Goal: Information Seeking & Learning: Learn about a topic

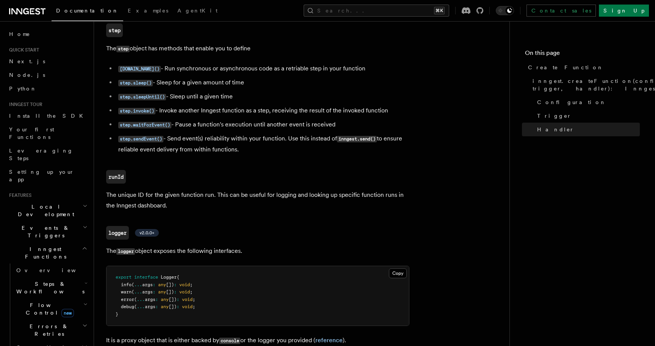
scroll to position [1686, 0]
click at [58, 165] on link "Setting up your app" at bounding box center [47, 175] width 83 height 21
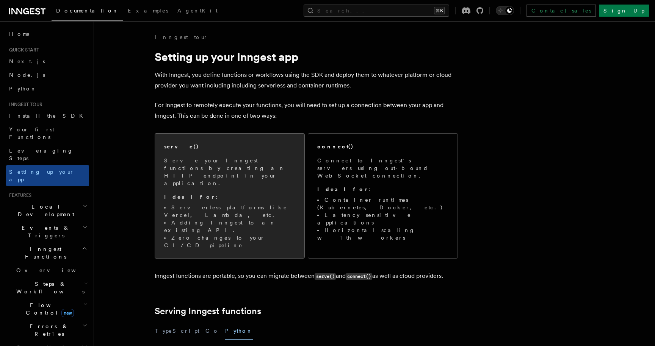
click at [224, 175] on span "Serve your Inngest functions by creating an HTTP endpoint in your application. …" at bounding box center [229, 203] width 131 height 92
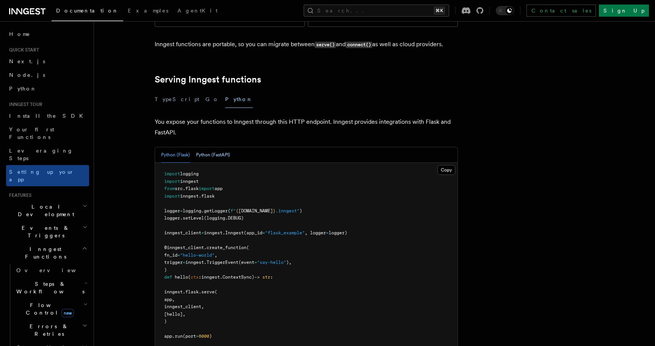
click at [206, 147] on button "Python (FastAPI)" at bounding box center [213, 155] width 34 height 16
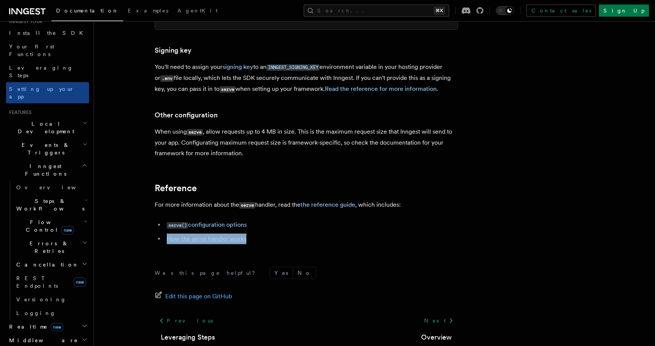
scroll to position [85, 0]
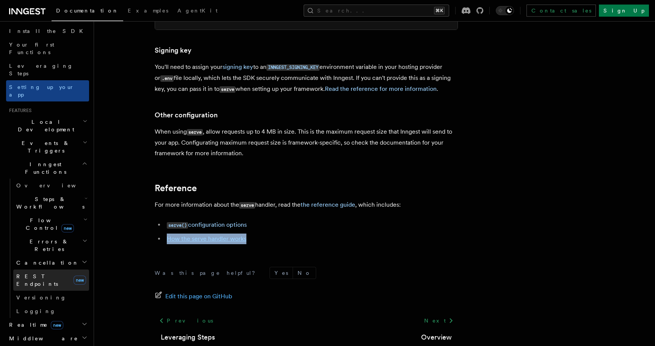
click at [43, 270] on link "REST Endpoints new" at bounding box center [51, 280] width 76 height 21
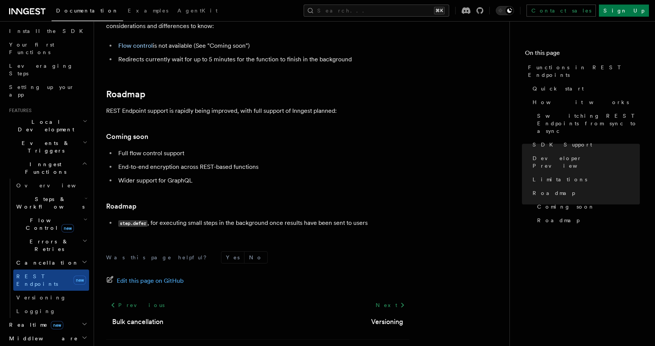
scroll to position [1394, 0]
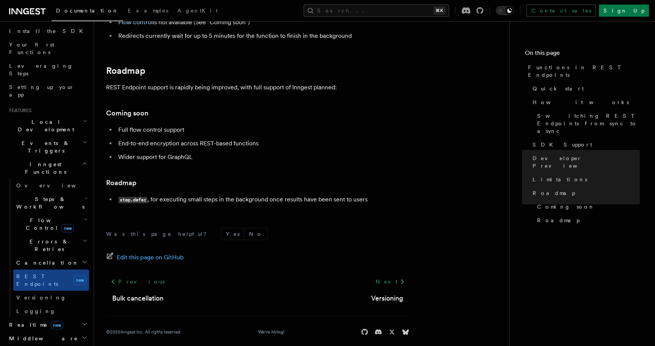
click at [69, 332] on h2 "Middleware" at bounding box center [47, 339] width 83 height 14
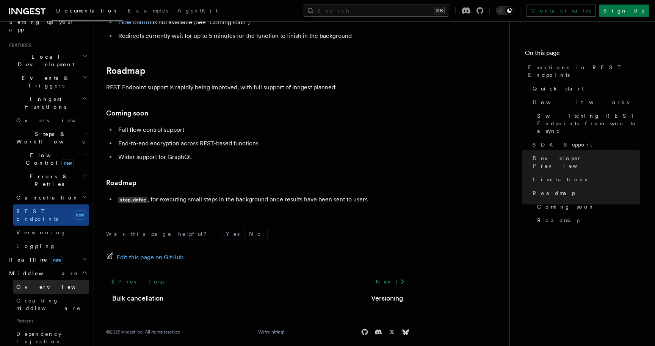
scroll to position [151, 0]
click at [43, 279] on link "Overview" at bounding box center [51, 286] width 76 height 14
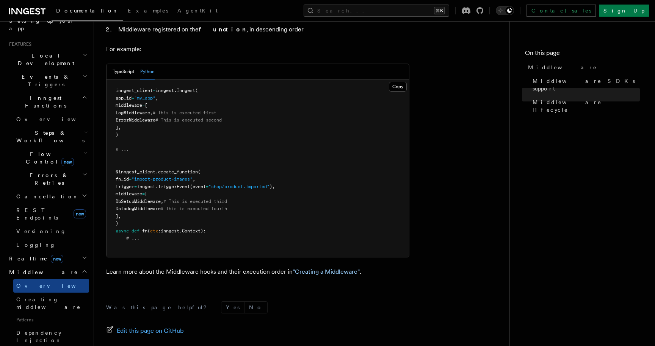
scroll to position [393, 0]
click at [330, 269] on link ""Creating a Middleware"" at bounding box center [326, 272] width 67 height 7
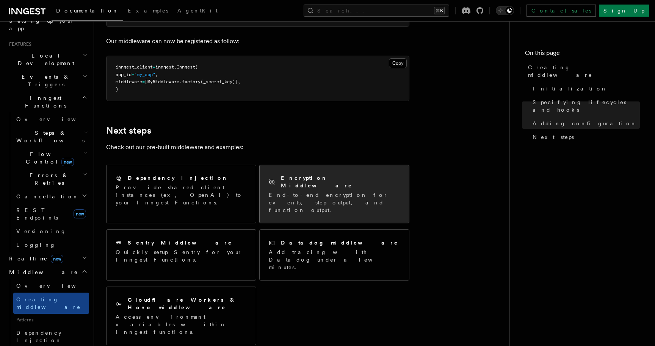
scroll to position [1316, 0]
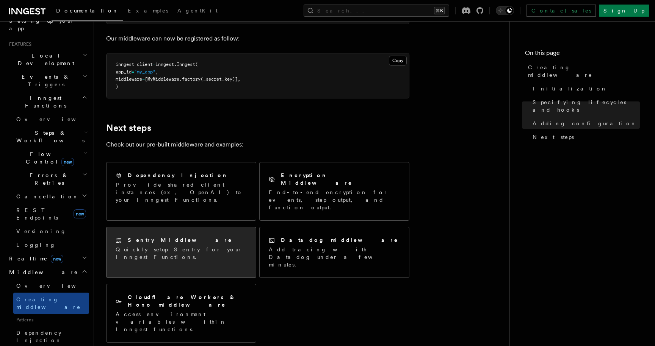
click at [194, 246] on p "Quickly setup Sentry for your Inngest Functions." at bounding box center [181, 253] width 131 height 15
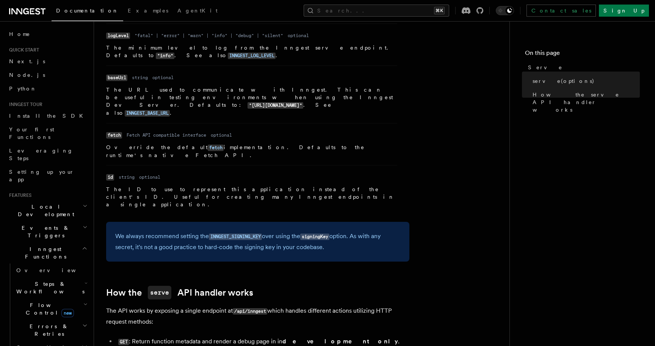
scroll to position [703, 0]
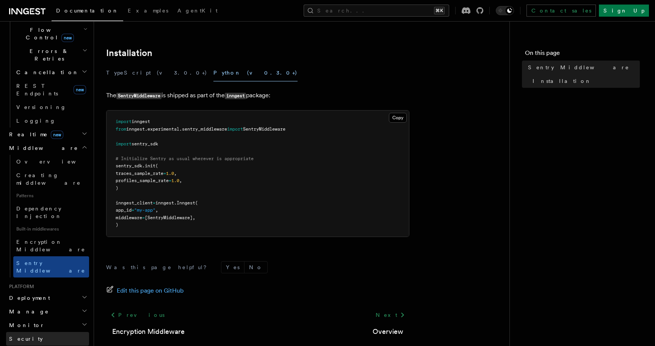
scroll to position [278, 0]
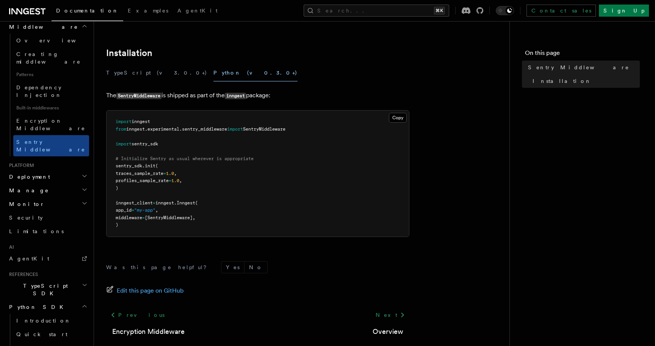
scroll to position [397, 0]
click at [38, 345] on span "Inngest Client" at bounding box center [49, 348] width 66 height 6
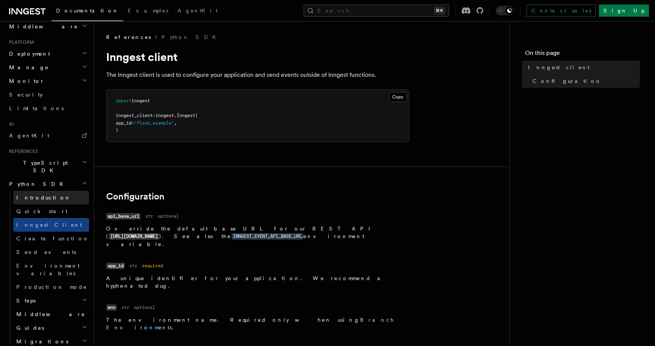
click at [28, 194] on span "Introduction" at bounding box center [43, 198] width 55 height 8
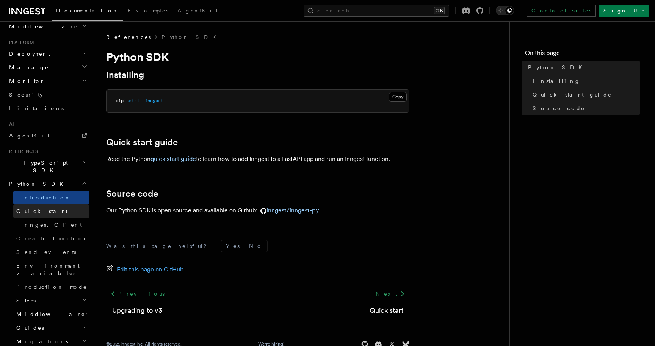
click at [39, 205] on link "Quick start" at bounding box center [51, 212] width 76 height 14
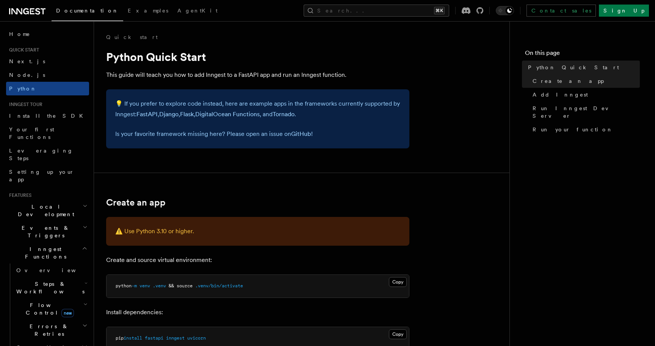
scroll to position [1, 0]
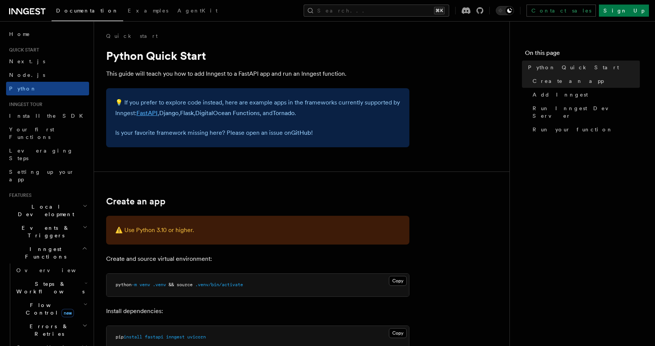
click at [152, 113] on link "FastAPI" at bounding box center [146, 113] width 21 height 7
